Goal: Task Accomplishment & Management: Manage account settings

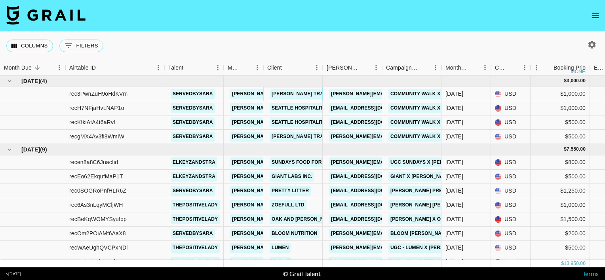
click at [299, 91] on link "Brooks Trailhead Store" at bounding box center [316, 94] width 92 height 10
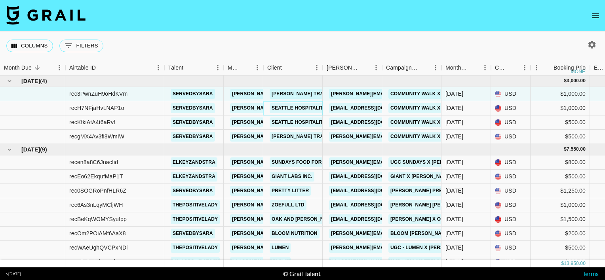
click at [285, 108] on link "Seattle Hospitality Group" at bounding box center [309, 108] width 78 height 10
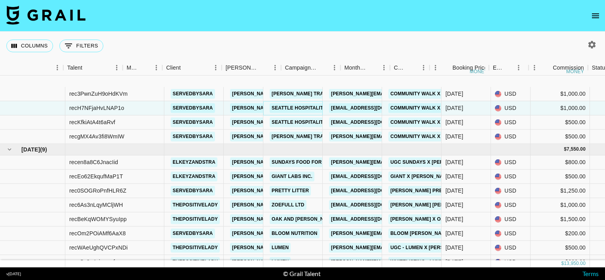
scroll to position [53, 101]
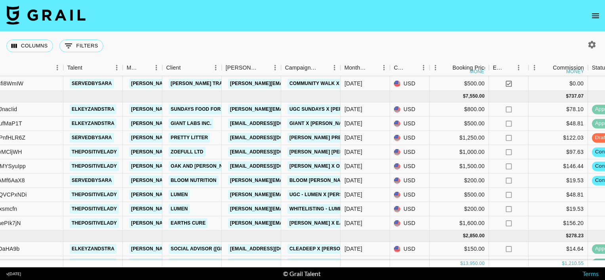
click at [591, 43] on icon "button" at bounding box center [592, 45] width 8 height 8
select select "May '25"
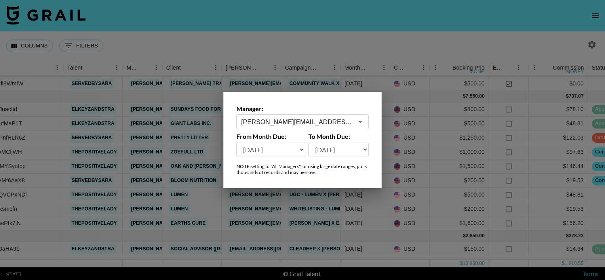
scroll to position [0, 101]
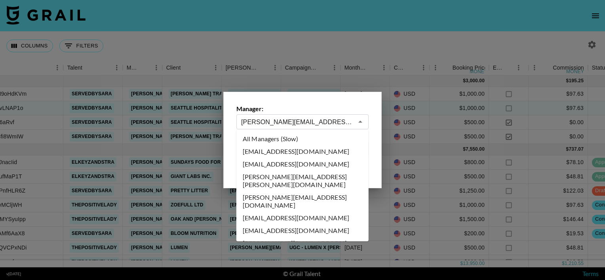
click at [295, 125] on input "[PERSON_NAME][EMAIL_ADDRESS][PERSON_NAME][DOMAIN_NAME]" at bounding box center [297, 122] width 112 height 9
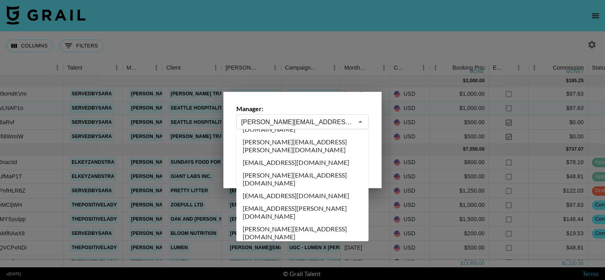
click at [295, 125] on input "[PERSON_NAME][EMAIL_ADDRESS][PERSON_NAME][DOMAIN_NAME]" at bounding box center [297, 122] width 112 height 9
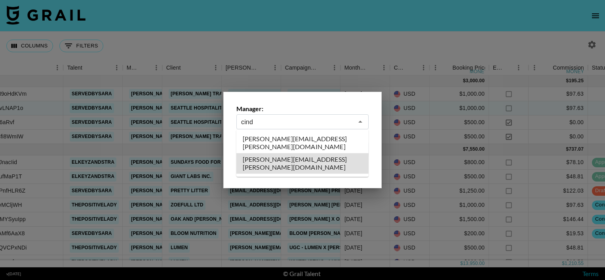
type input "cindy.nguyen@grail-talent.com"
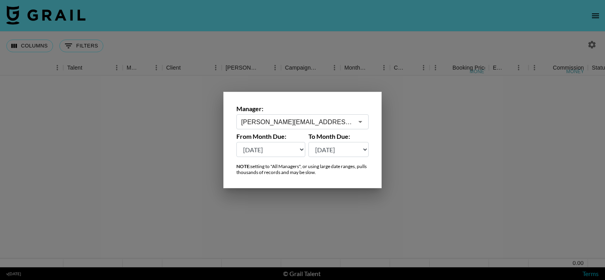
click at [346, 27] on div at bounding box center [302, 140] width 605 height 280
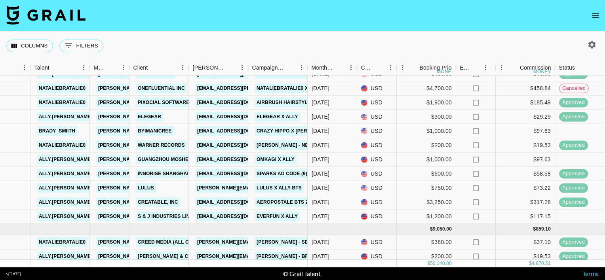
scroll to position [233, 134]
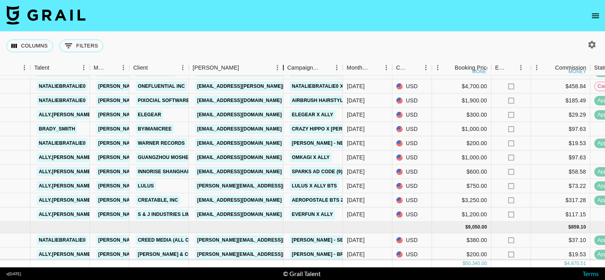
drag, startPoint x: 249, startPoint y: 70, endPoint x: 284, endPoint y: 72, distance: 35.3
click at [284, 72] on div "Booker" at bounding box center [284, 67] width 10 height 15
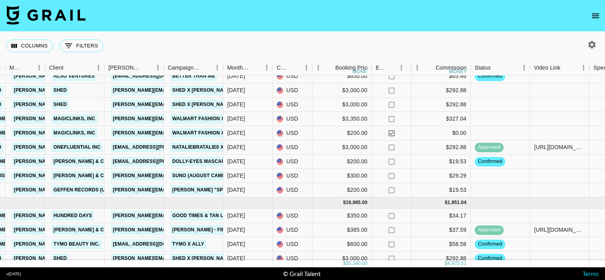
scroll to position [0, 218]
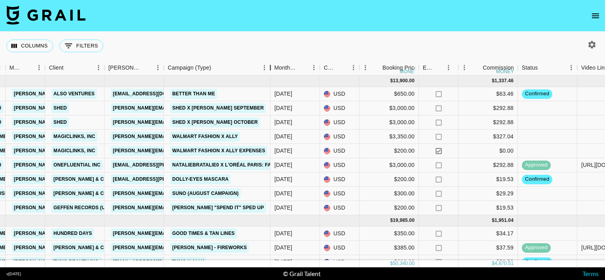
drag, startPoint x: 227, startPoint y: 67, endPoint x: 274, endPoint y: 72, distance: 47.4
click at [274, 72] on div "Campaign (Type)" at bounding box center [271, 67] width 10 height 15
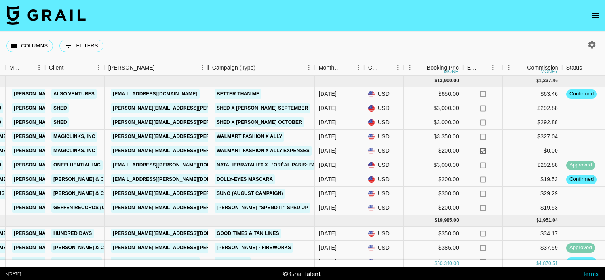
drag, startPoint x: 163, startPoint y: 66, endPoint x: 208, endPoint y: 69, distance: 44.4
click at [208, 69] on div "Booker" at bounding box center [208, 67] width 10 height 15
click at [592, 43] on icon "button" at bounding box center [592, 45] width 8 height 8
select select "May '25"
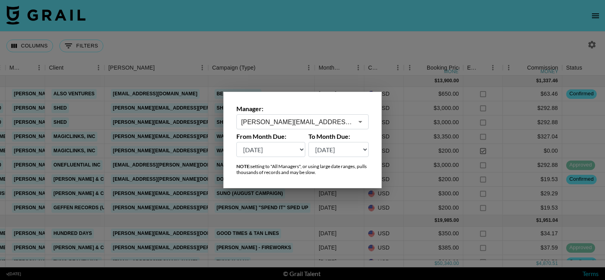
click at [319, 116] on div "cindy.nguyen@grail-talent.com ​" at bounding box center [302, 121] width 132 height 15
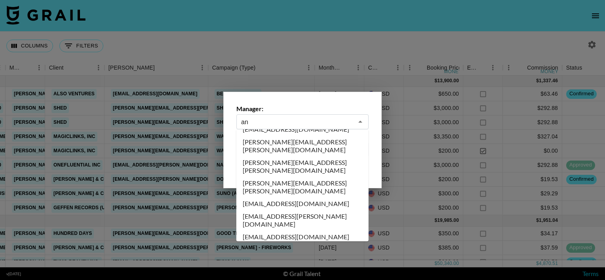
scroll to position [0, 0]
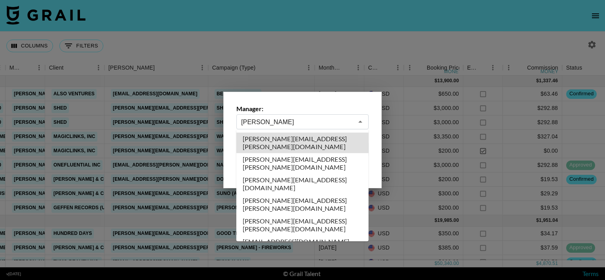
type input "[PERSON_NAME][EMAIL_ADDRESS][PERSON_NAME][DOMAIN_NAME]"
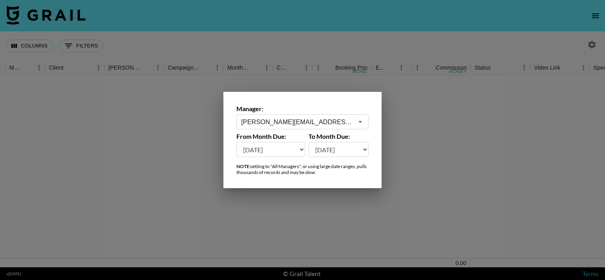
click at [325, 48] on div at bounding box center [302, 140] width 605 height 280
click at [357, 34] on div "Columns 0 Filters + Booking" at bounding box center [302, 46] width 605 height 29
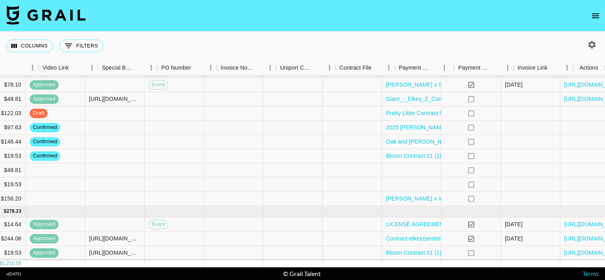
scroll to position [78, 715]
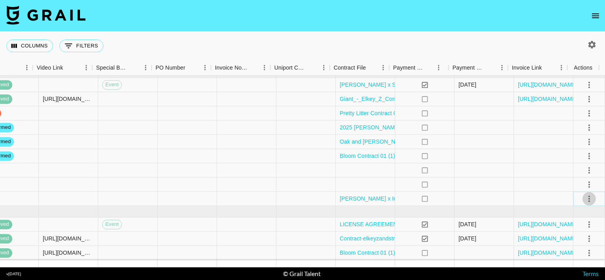
click at [582, 204] on button "select merge strategy" at bounding box center [588, 198] width 13 height 13
click at [575, 125] on li "Confirm" at bounding box center [579, 125] width 51 height 14
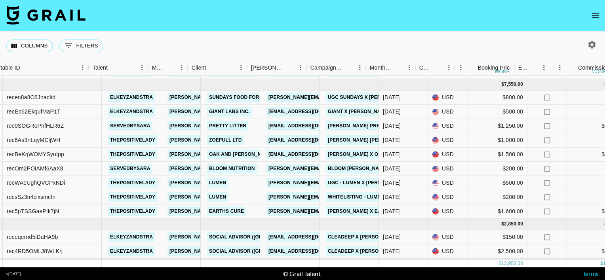
scroll to position [66, 62]
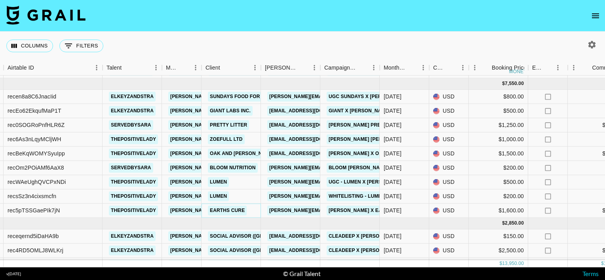
click at [230, 208] on link "Earths Cure" at bounding box center [227, 211] width 39 height 10
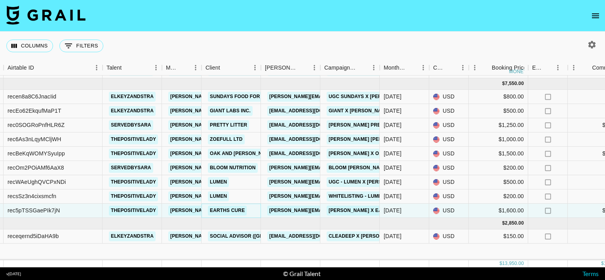
scroll to position [0, 62]
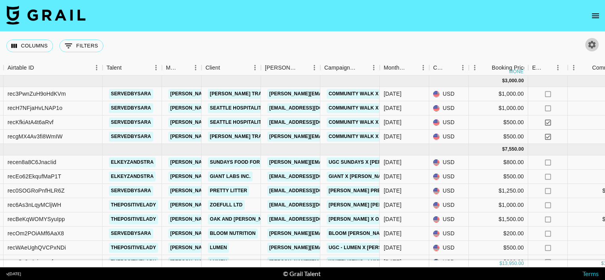
click at [591, 43] on icon "button" at bounding box center [592, 45] width 8 height 8
select select "May '25"
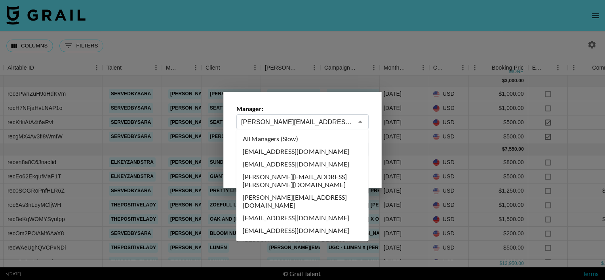
scroll to position [271, 0]
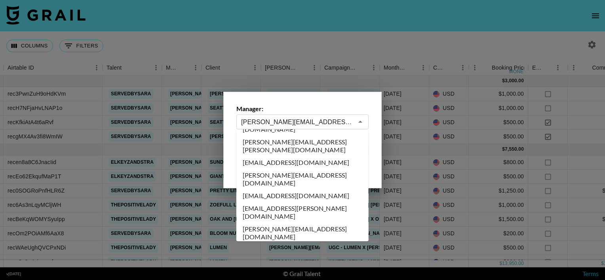
click at [317, 122] on input "[PERSON_NAME][EMAIL_ADDRESS][PERSON_NAME][DOMAIN_NAME]" at bounding box center [297, 122] width 112 height 9
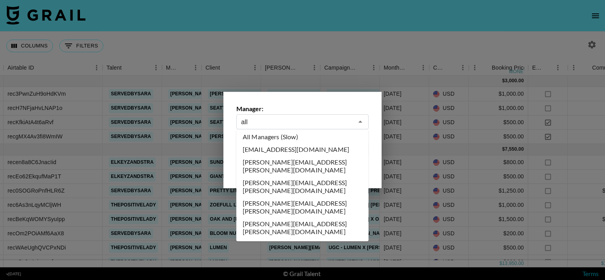
scroll to position [0, 0]
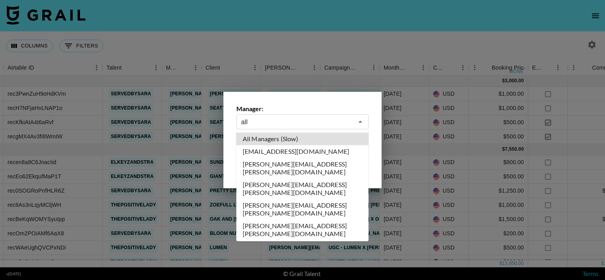
type input "All Managers (Slow)"
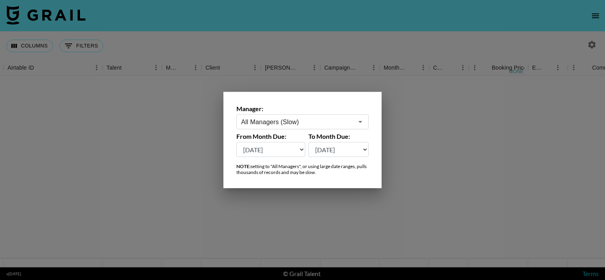
click at [342, 67] on div at bounding box center [302, 140] width 605 height 280
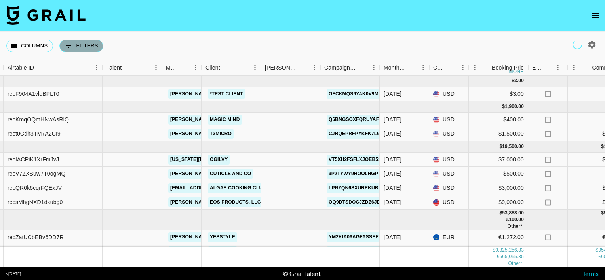
click at [78, 49] on button "0 Filters" at bounding box center [81, 46] width 44 height 13
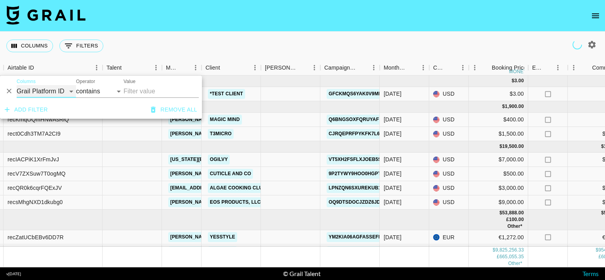
click at [68, 92] on select "Grail Platform ID Airtable ID Talent Manager Client Booker Campaign (Type) Date…" at bounding box center [46, 91] width 59 height 13
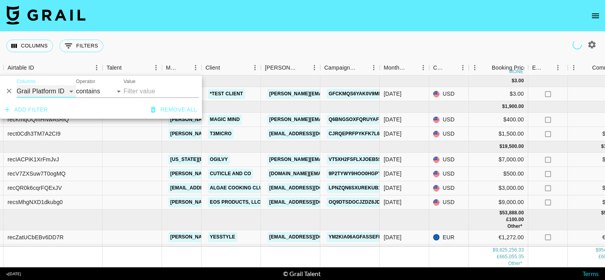
select select "clientId"
click at [17, 85] on select "Grail Platform ID Airtable ID Talent Manager Client Booker Campaign (Type) Date…" at bounding box center [46, 91] width 59 height 13
select select "is"
click at [143, 90] on input "Value" at bounding box center [177, 91] width 107 height 12
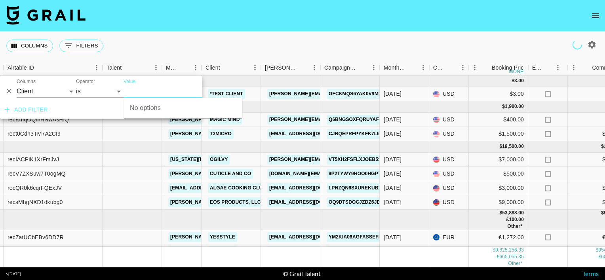
click at [143, 90] on input "Value" at bounding box center [177, 91] width 107 height 12
type input "hungry"
click at [143, 90] on input "Value" at bounding box center [177, 91] width 107 height 12
type input "hungryroot"
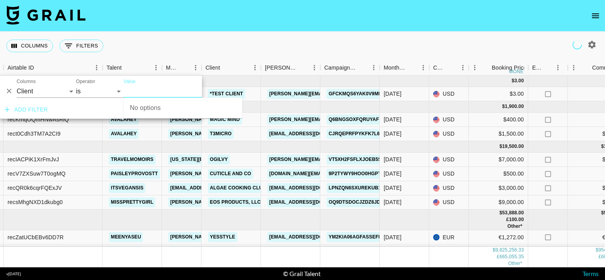
click at [143, 90] on input "Value" at bounding box center [177, 91] width 107 height 12
click at [143, 90] on input "hungry" at bounding box center [177, 91] width 107 height 12
type input "hungryr"
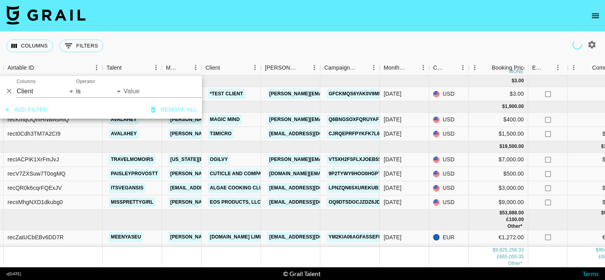
click at [152, 90] on input "Value" at bounding box center [177, 91] width 107 height 12
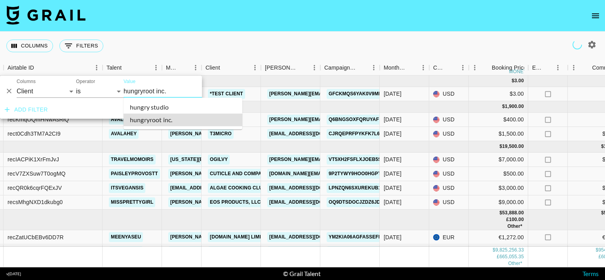
type input "Hungryroot Inc."
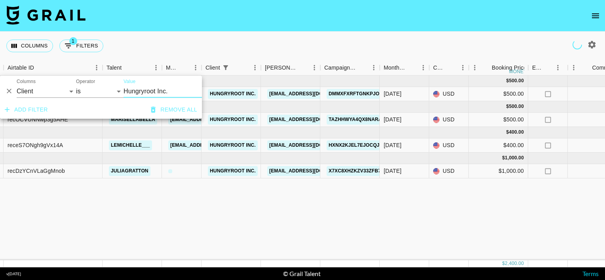
click at [215, 37] on div "Columns 1 Filters + Booking" at bounding box center [302, 46] width 605 height 29
type input "Hungryroot Inc."
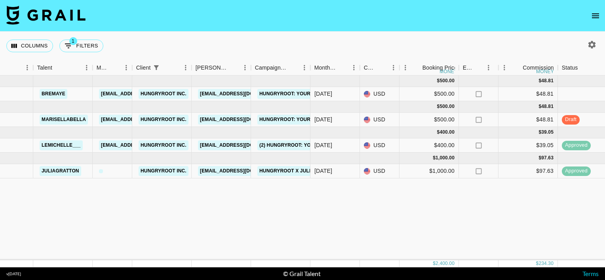
scroll to position [0, 137]
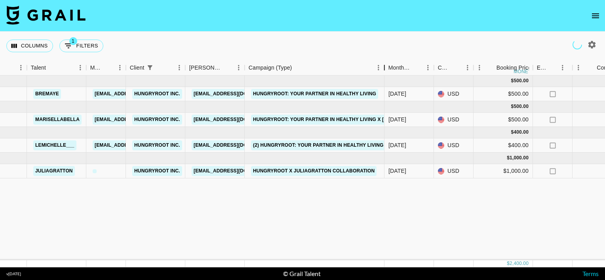
drag, startPoint x: 305, startPoint y: 67, endPoint x: 517, endPoint y: 60, distance: 212.7
click at [380, 74] on div "Campaign (Type)" at bounding box center [385, 67] width 10 height 15
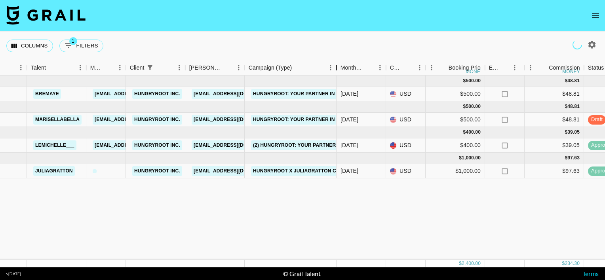
click at [592, 45] on icon "button" at bounding box center [592, 45] width 10 height 10
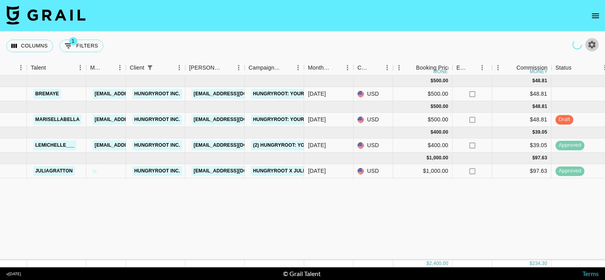
click at [589, 46] on icon "button" at bounding box center [592, 45] width 8 height 8
select select "May '25"
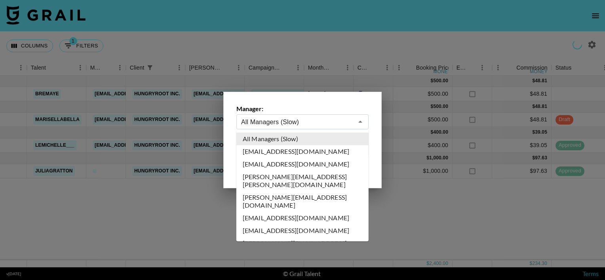
click at [318, 119] on input "All Managers (Slow)" at bounding box center [297, 122] width 112 height 9
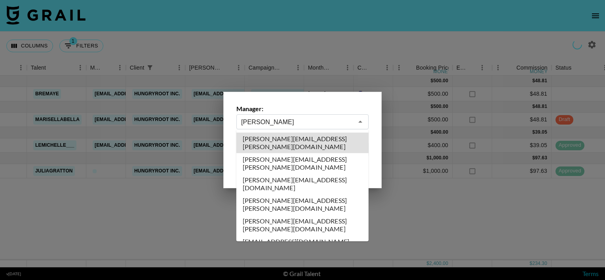
type input "[PERSON_NAME][EMAIL_ADDRESS][PERSON_NAME][DOMAIN_NAME]"
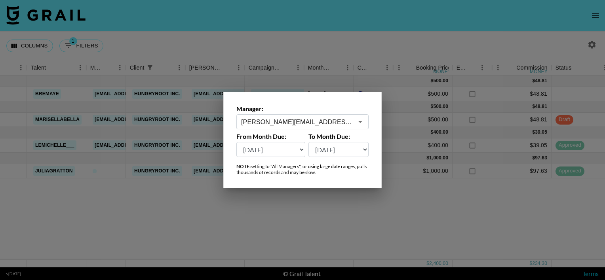
click at [296, 61] on div at bounding box center [302, 140] width 605 height 280
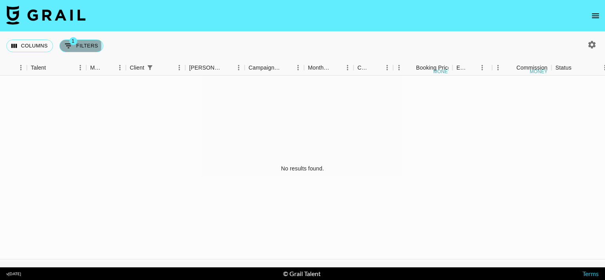
click at [68, 46] on icon "Show filters" at bounding box center [68, 46] width 7 height 5
select select "clientId"
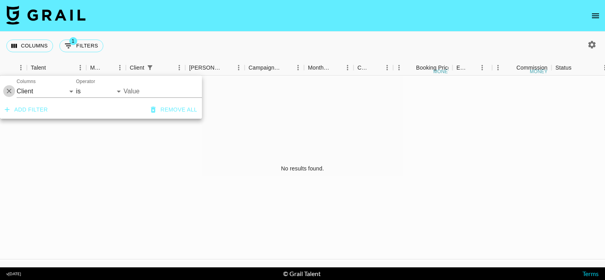
click at [10, 90] on icon "Delete" at bounding box center [9, 91] width 5 height 5
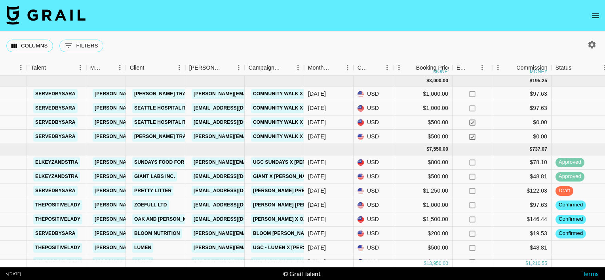
click at [200, 22] on nav at bounding box center [302, 16] width 605 height 32
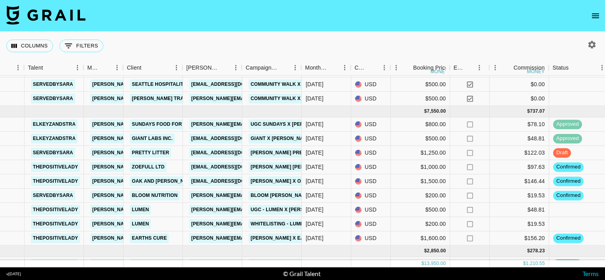
scroll to position [38, 140]
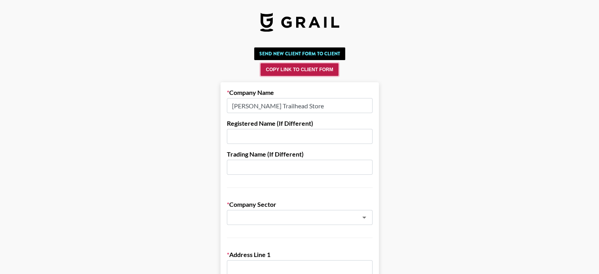
click at [286, 72] on button "Copy Link to Client Form" at bounding box center [299, 69] width 78 height 13
click at [306, 72] on button "Copy Link to Client Form" at bounding box center [299, 69] width 78 height 13
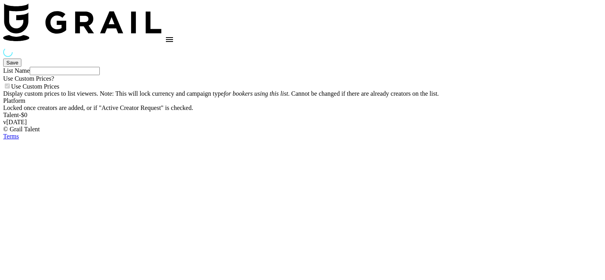
type input "Gensmo (IG)"
checkbox input "true"
select select "Brand"
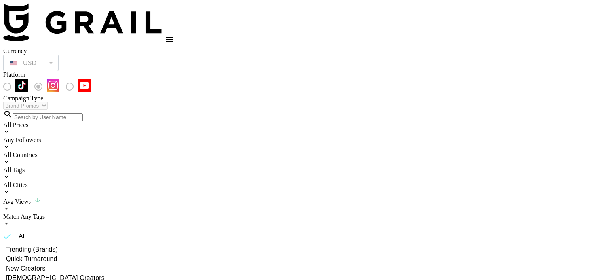
click at [83, 113] on input at bounding box center [48, 117] width 70 height 8
type input "thepos"
checkbox input "true"
type input "3500"
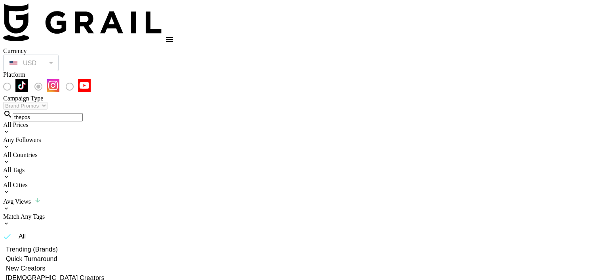
checkbox input "true"
type input "2500"
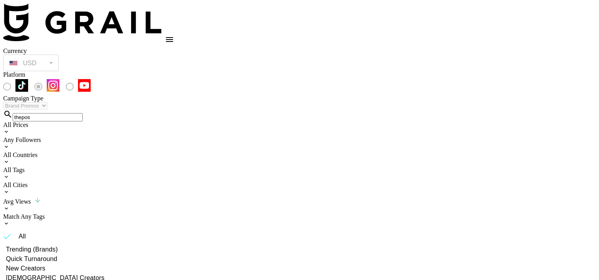
click at [174, 35] on icon "open drawer" at bounding box center [170, 40] width 10 height 10
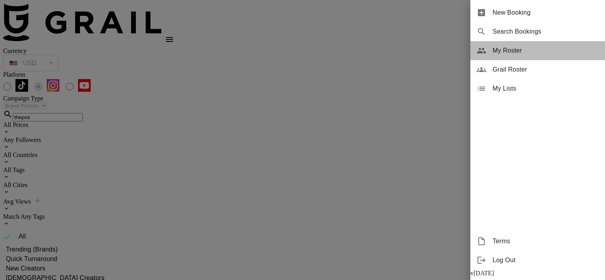
click at [521, 54] on span "My Roster" at bounding box center [545, 51] width 106 height 10
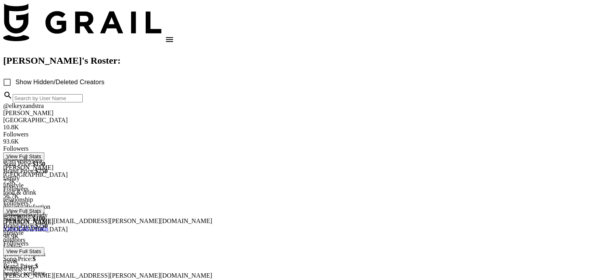
scroll to position [38, 0]
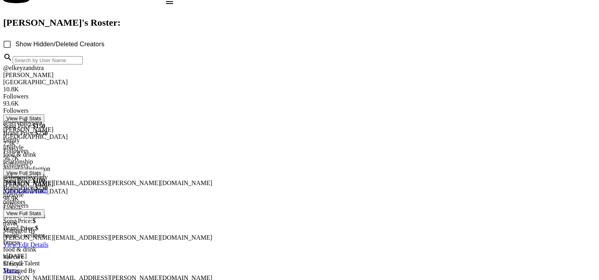
click at [48, 280] on link "View/Edit Details" at bounding box center [25, 285] width 45 height 7
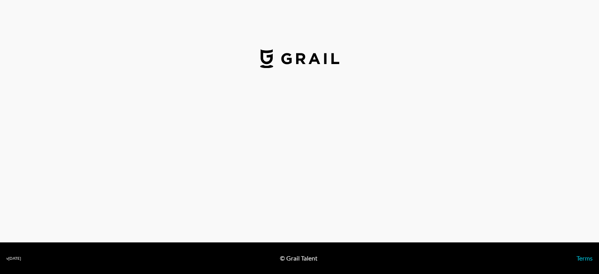
select select "USD"
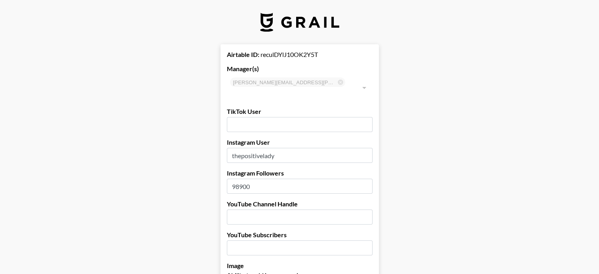
scroll to position [60, 0]
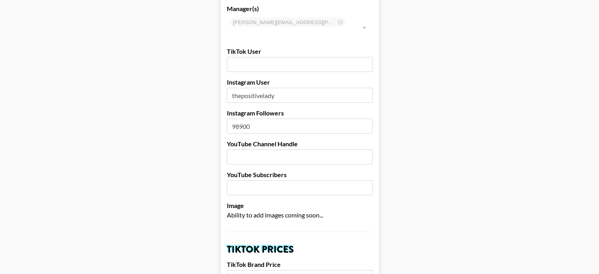
click at [277, 119] on input "98900" at bounding box center [300, 126] width 146 height 15
type input "9"
type input "101000"
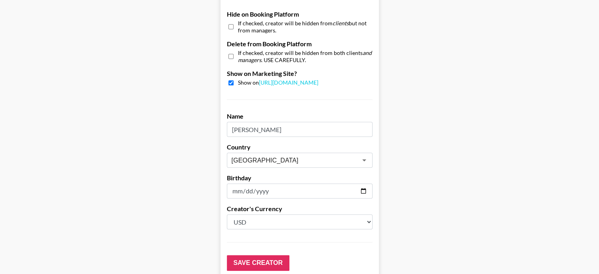
scroll to position [764, 0]
click at [255, 255] on input "Save Creator" at bounding box center [258, 263] width 63 height 16
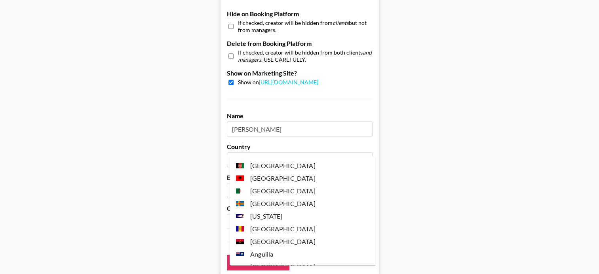
click at [305, 156] on input "[GEOGRAPHIC_DATA]" at bounding box center [289, 160] width 115 height 9
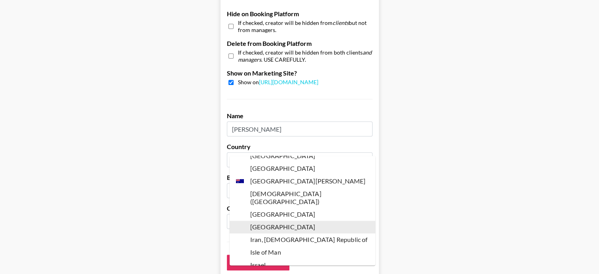
scroll to position [0, 0]
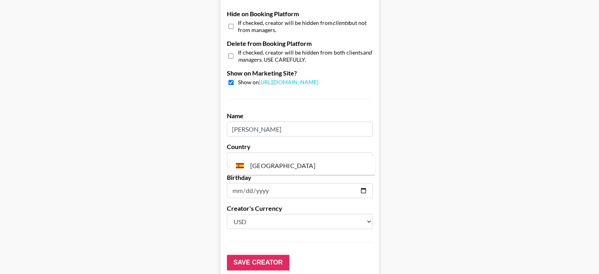
click at [255, 166] on li "[GEOGRAPHIC_DATA]" at bounding box center [303, 165] width 146 height 13
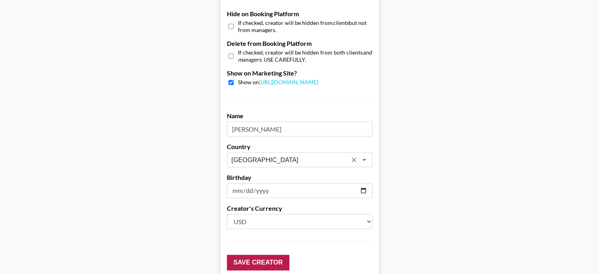
type input "[GEOGRAPHIC_DATA]"
click at [252, 255] on input "Save Creator" at bounding box center [258, 263] width 63 height 16
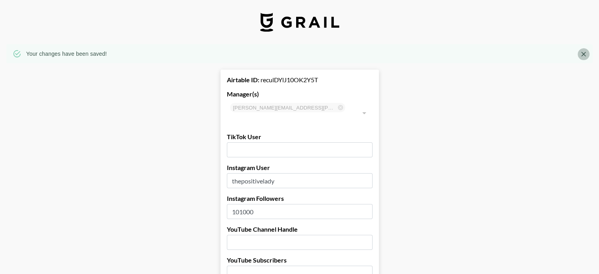
click at [587, 52] on icon "Close" at bounding box center [584, 54] width 8 height 8
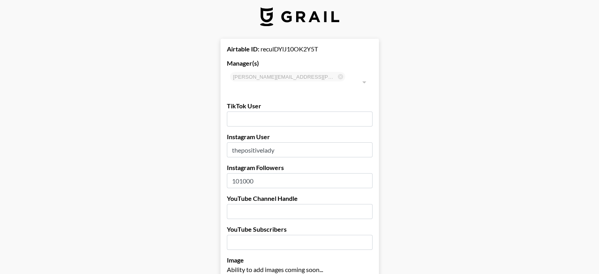
scroll to position [6, 0]
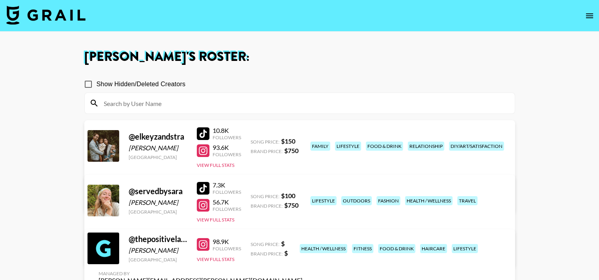
scroll to position [31, 0]
